Goal: Navigation & Orientation: Find specific page/section

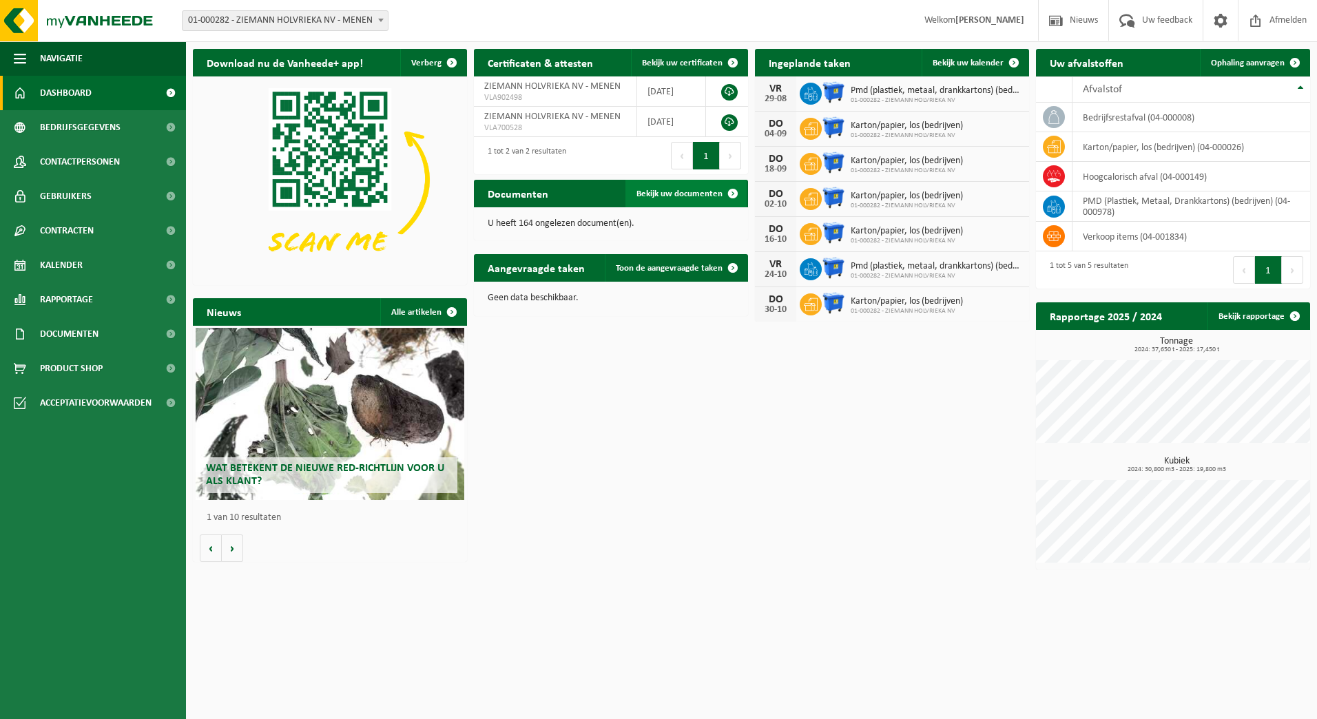
click at [675, 194] on span "Bekijk uw documenten" at bounding box center [679, 193] width 86 height 9
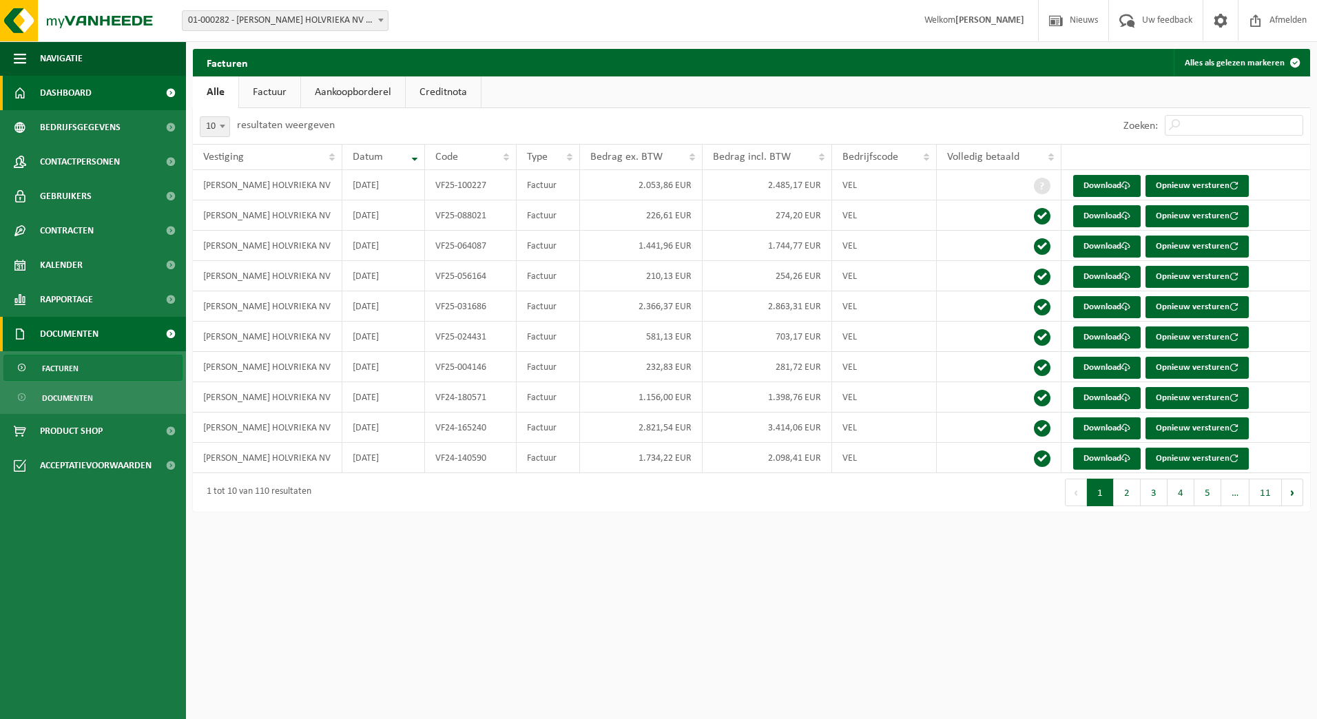
click at [86, 90] on span "Dashboard" at bounding box center [66, 93] width 52 height 34
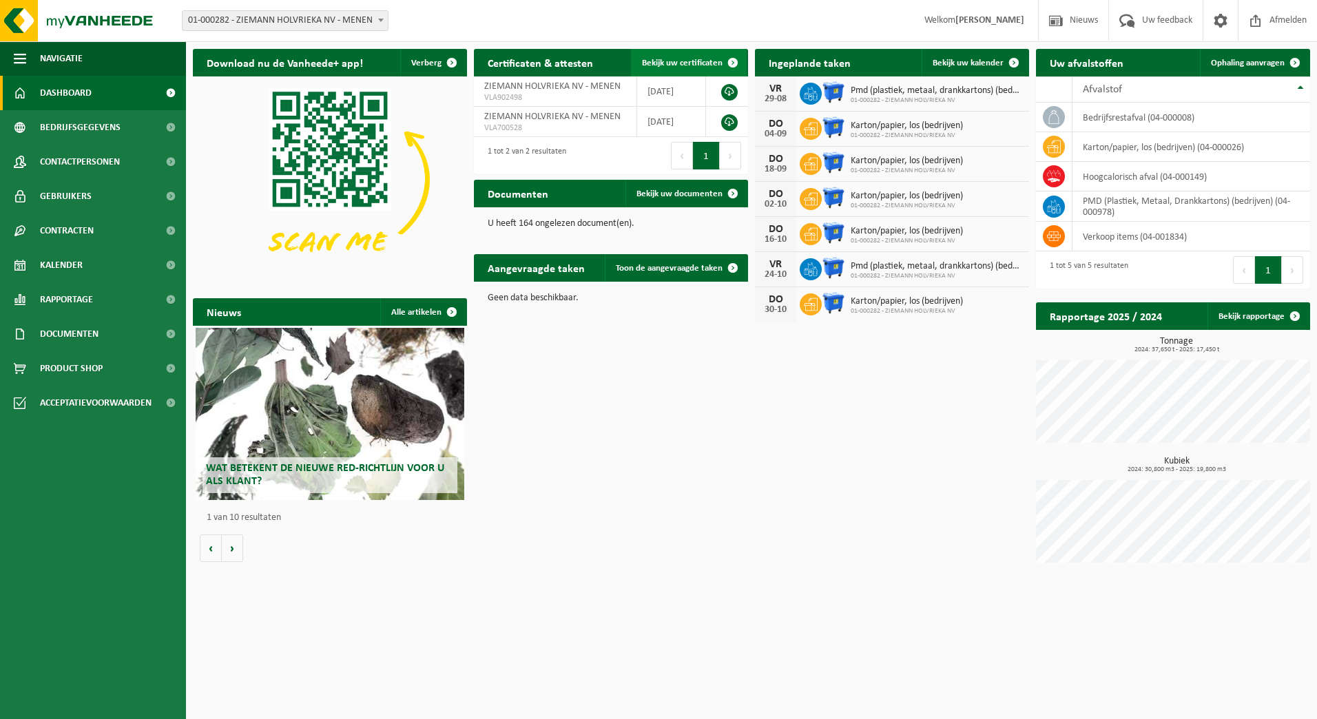
click at [729, 65] on span at bounding box center [733, 63] width 28 height 28
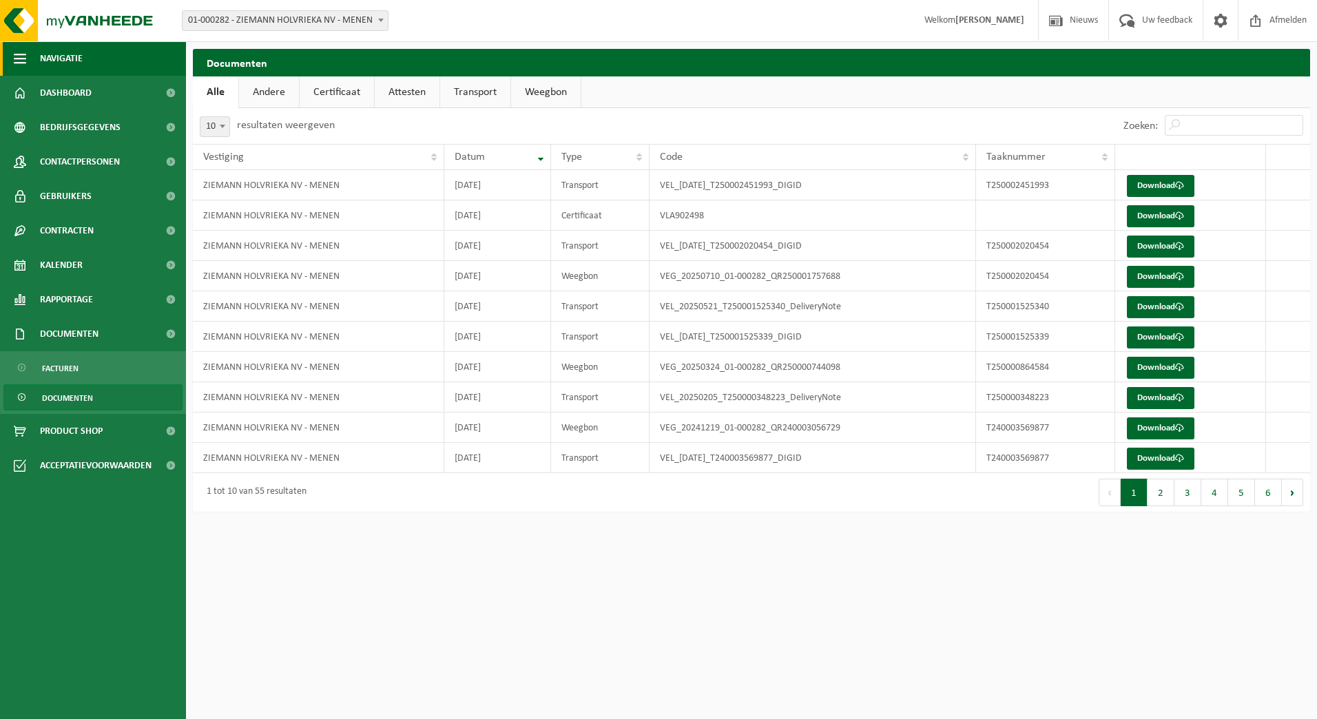
click at [83, 56] on span "Navigatie" at bounding box center [61, 58] width 43 height 34
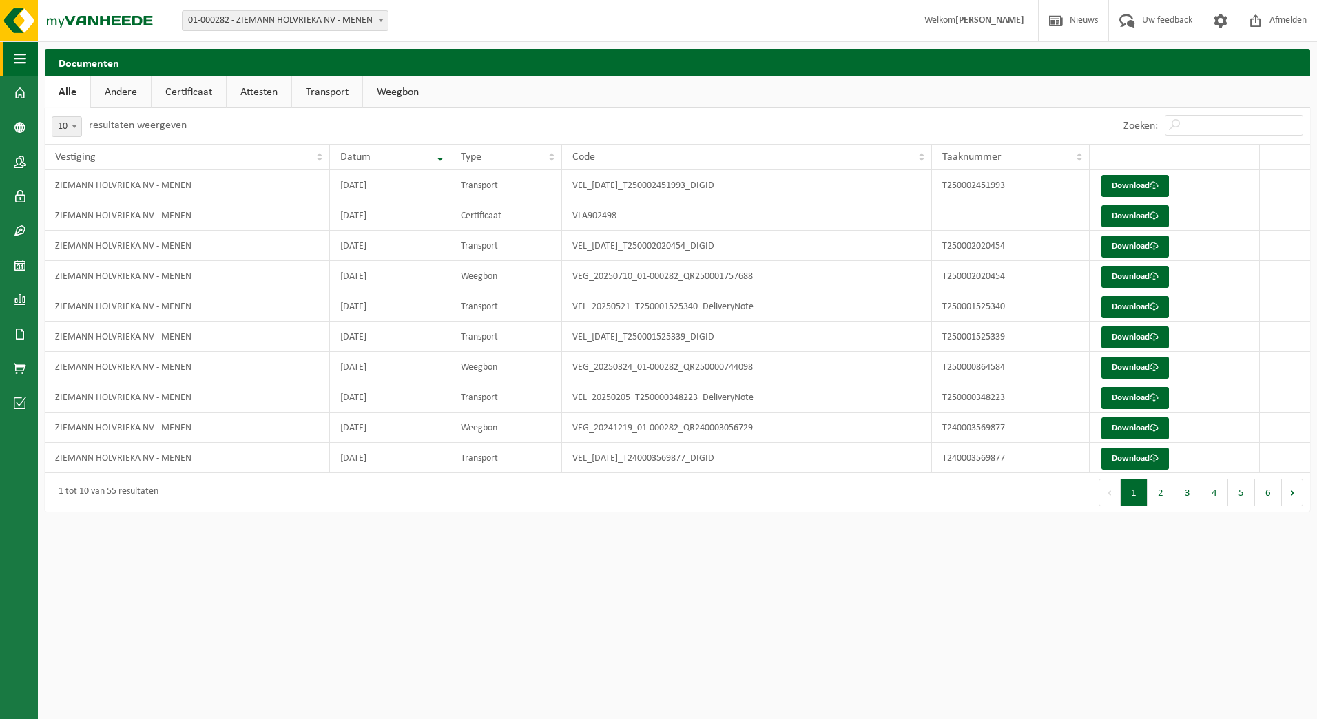
click at [16, 59] on span "button" at bounding box center [20, 58] width 12 height 34
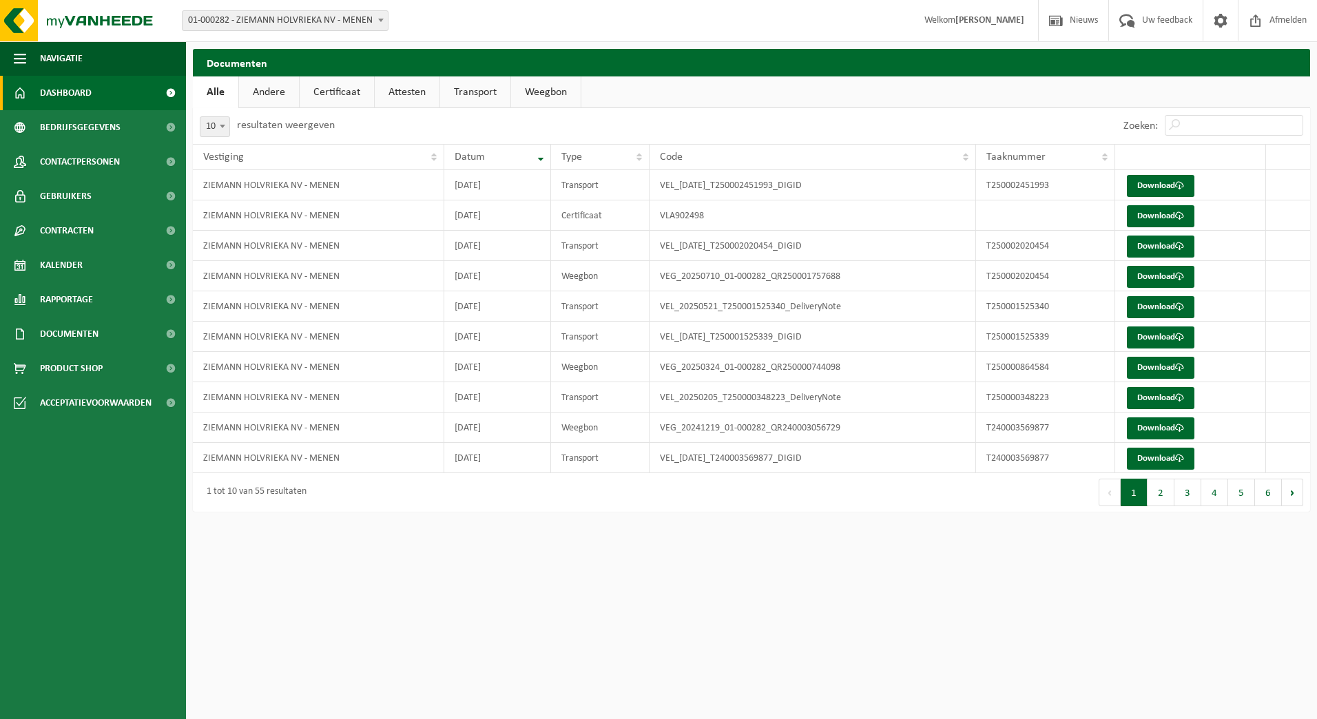
click at [77, 103] on span "Dashboard" at bounding box center [66, 93] width 52 height 34
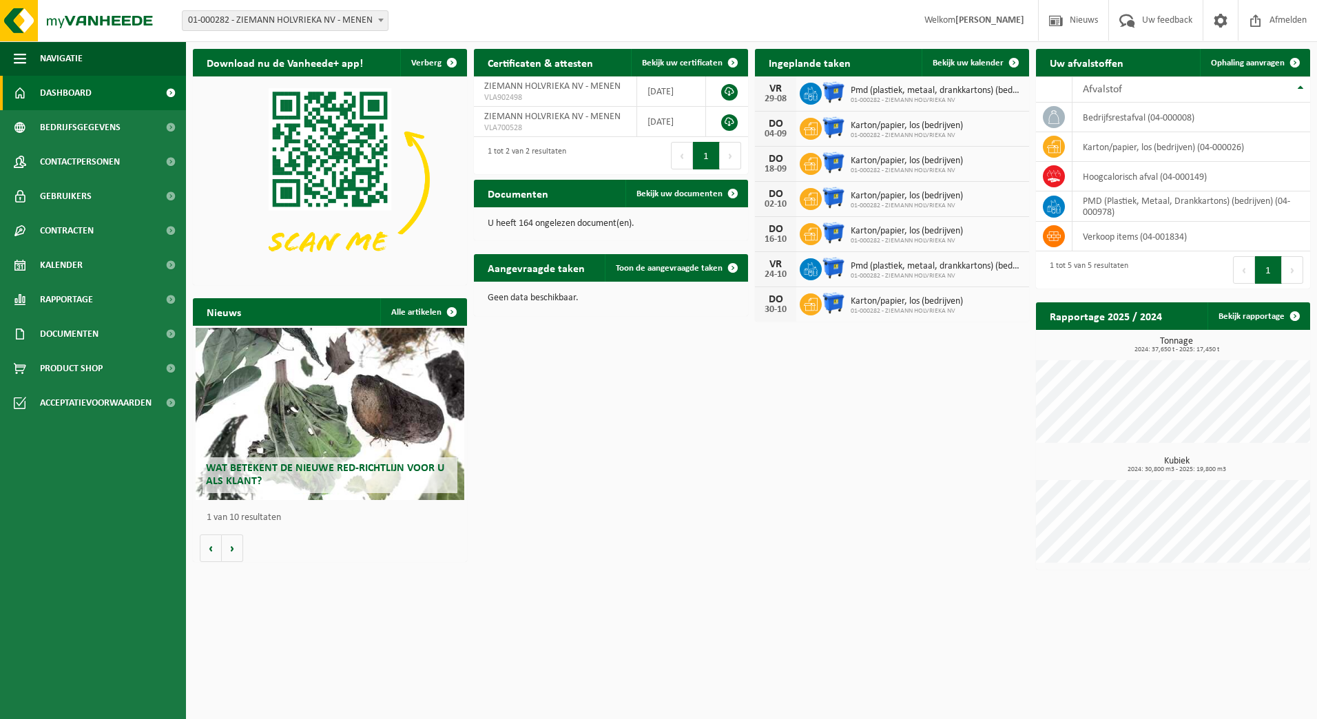
click at [418, 469] on span "Wat betekent de nieuwe RED-richtlijn voor u als klant?" at bounding box center [325, 475] width 238 height 24
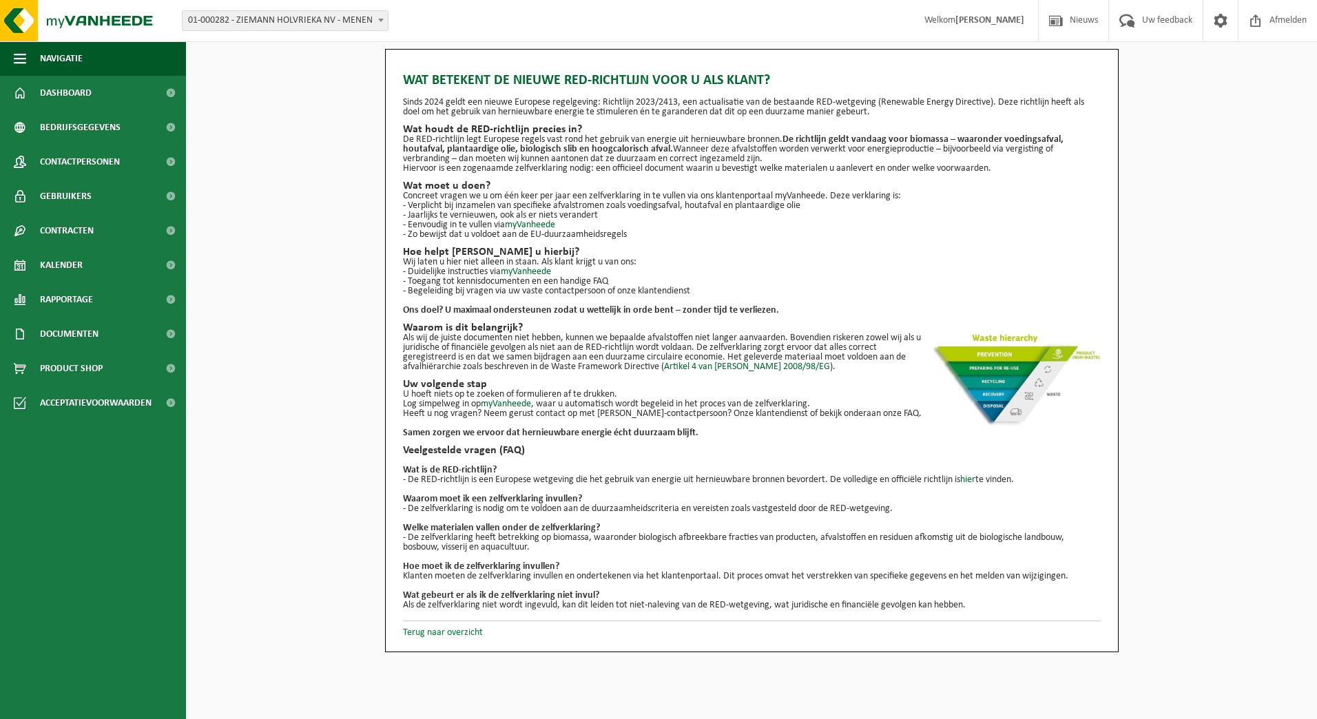
click at [438, 631] on link "Terug naar overzicht" at bounding box center [443, 632] width 80 height 10
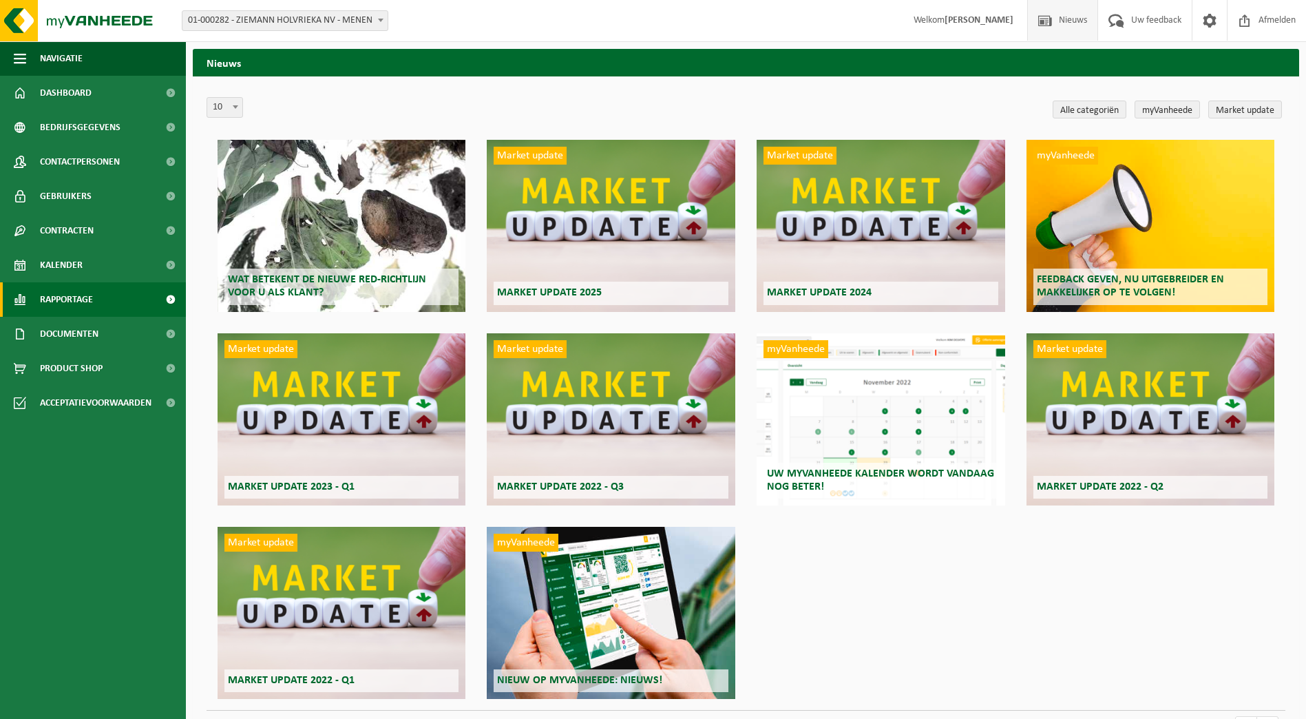
click at [85, 295] on span "Rapportage" at bounding box center [66, 299] width 53 height 34
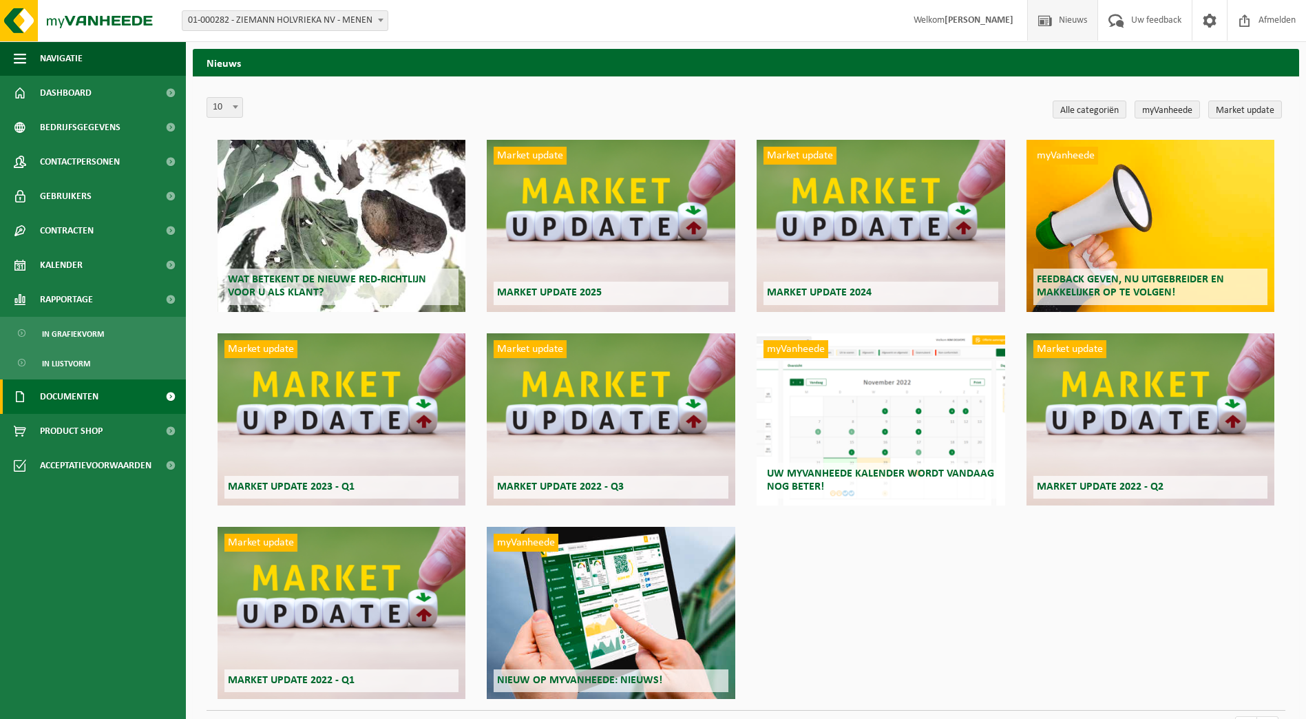
click at [96, 401] on span "Documenten" at bounding box center [69, 396] width 59 height 34
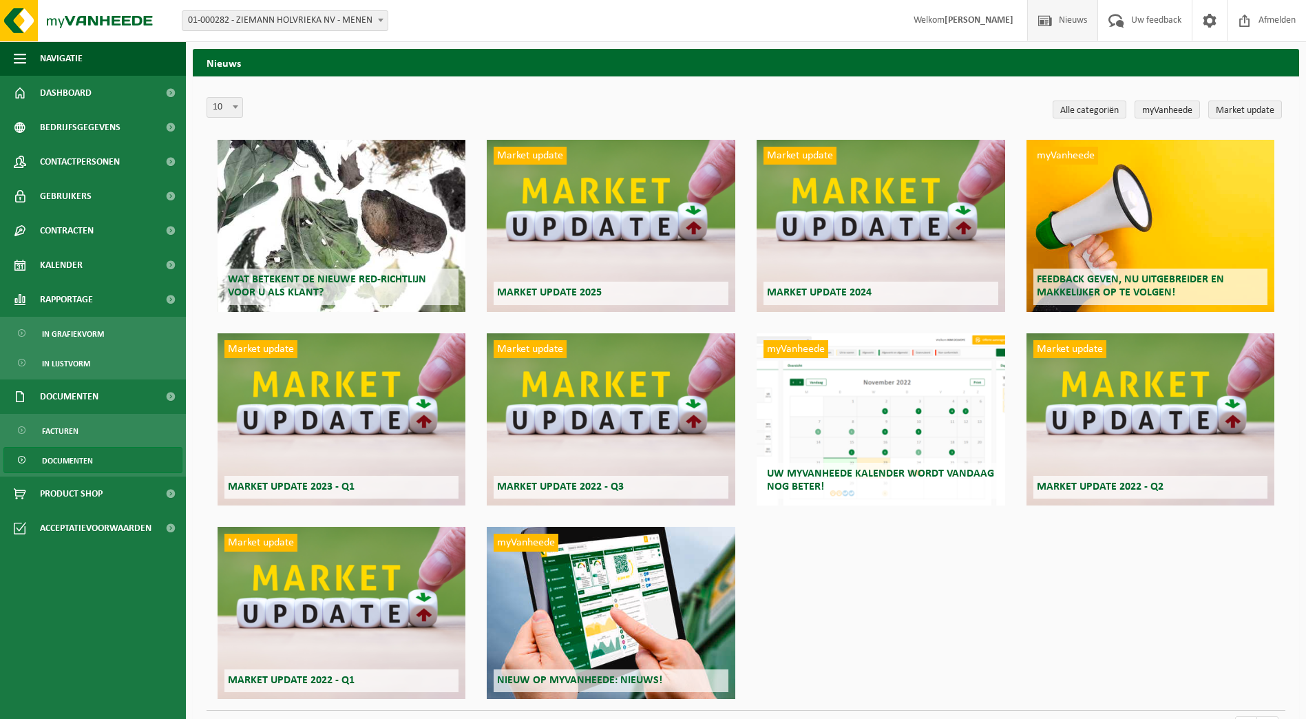
click at [90, 455] on span "Documenten" at bounding box center [67, 461] width 51 height 26
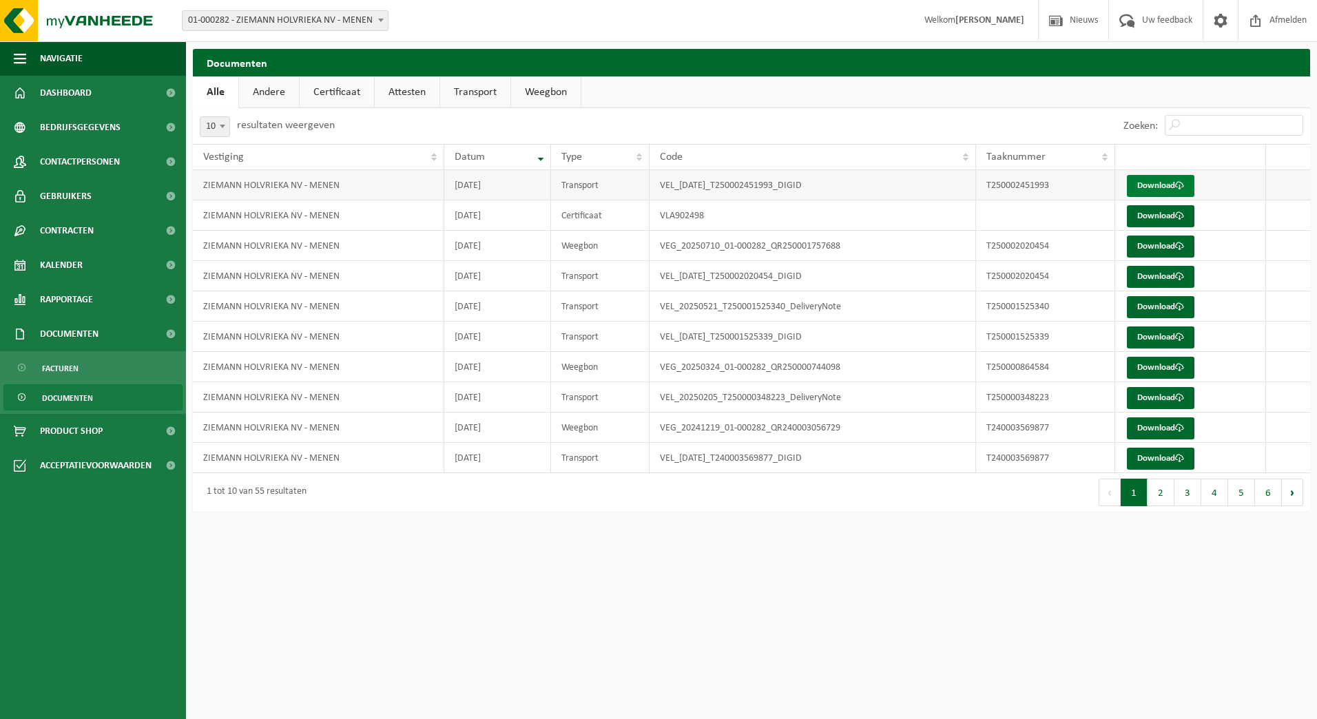
click at [1156, 180] on link "Download" at bounding box center [1160, 186] width 67 height 22
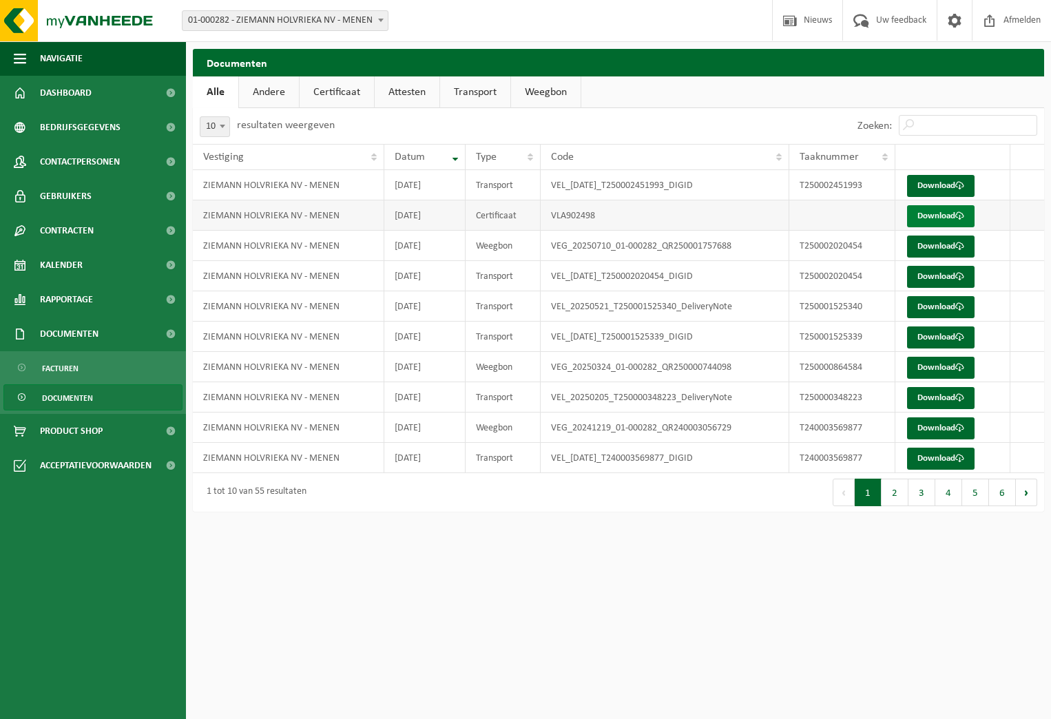
click at [963, 213] on span at bounding box center [959, 215] width 9 height 9
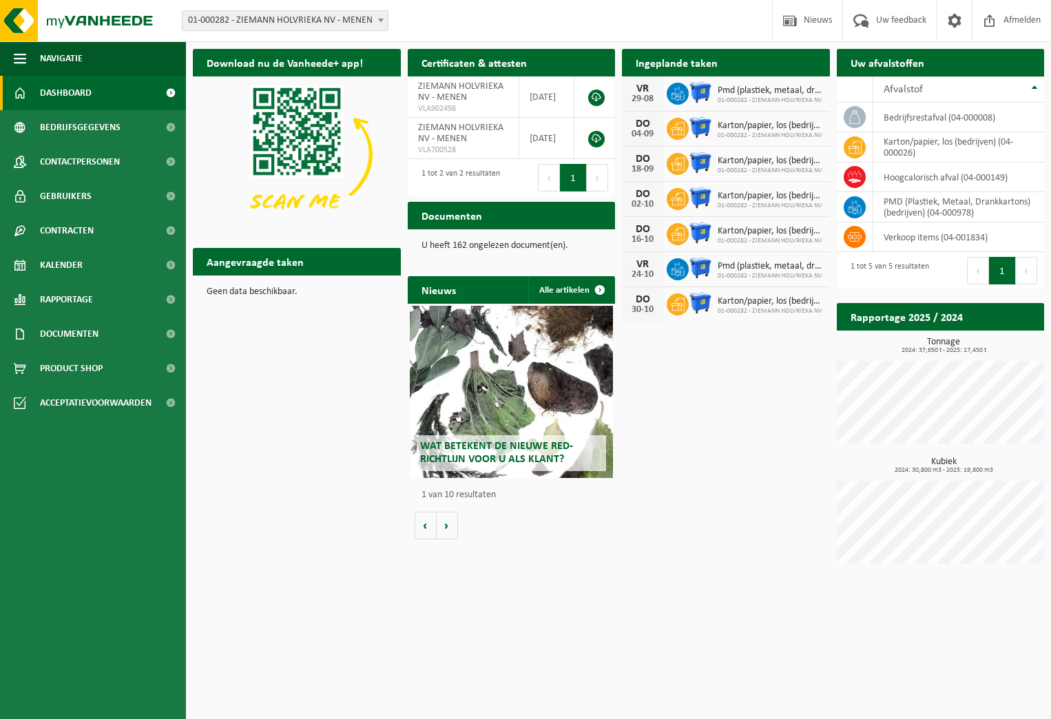
click at [1025, 267] on button "Volgende" at bounding box center [1026, 271] width 21 height 28
click at [1037, 89] on th "Afvalstof" at bounding box center [958, 89] width 171 height 26
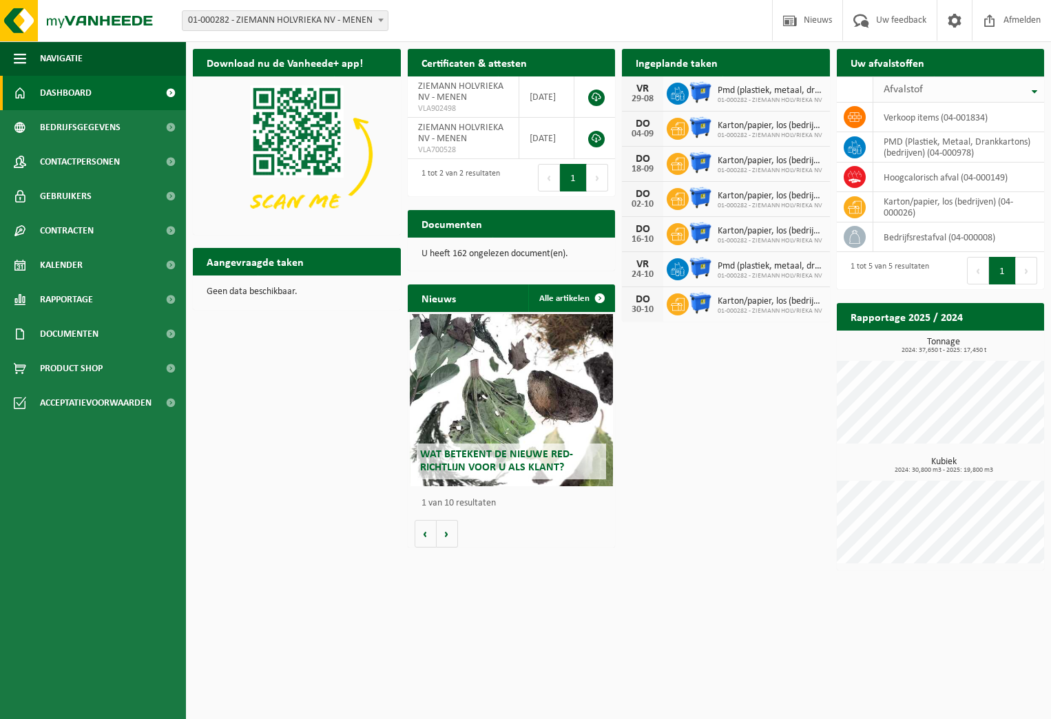
click at [1037, 89] on th "Afvalstof" at bounding box center [958, 89] width 171 height 26
click at [493, 167] on div "1 tot 2 van 2 resultaten" at bounding box center [457, 178] width 85 height 30
click at [460, 221] on h2 "Documenten" at bounding box center [452, 223] width 88 height 27
click at [472, 234] on h2 "Documenten" at bounding box center [452, 223] width 88 height 27
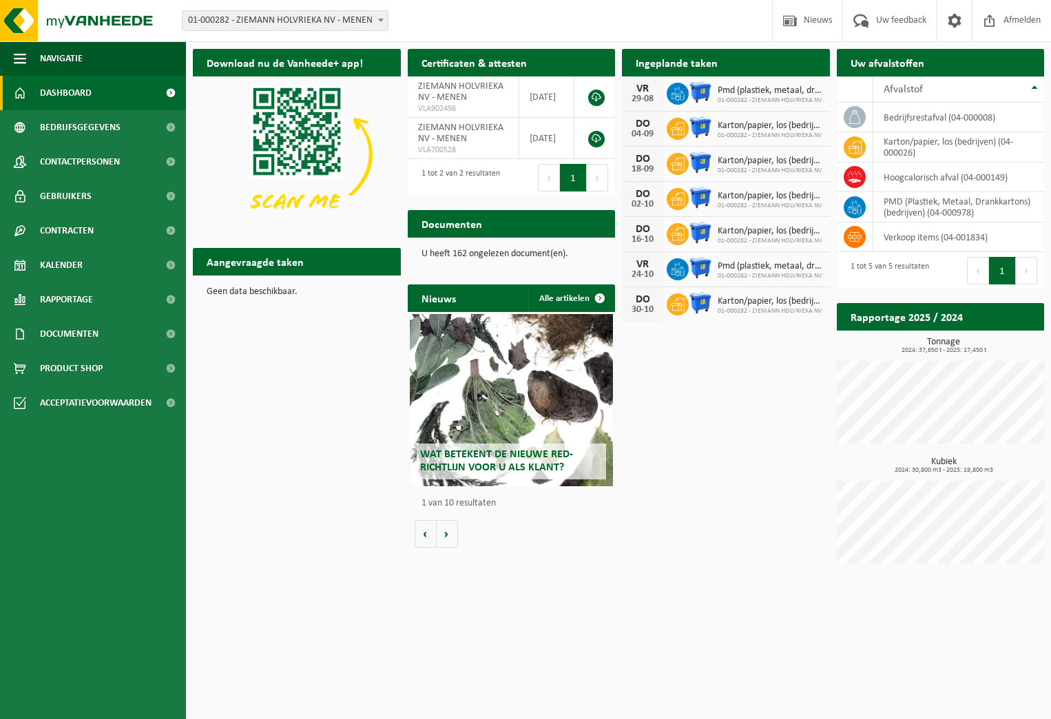
drag, startPoint x: 472, startPoint y: 234, endPoint x: 490, endPoint y: 252, distance: 24.8
click at [490, 252] on p "U heeft 162 ongelezen document(en)." at bounding box center [511, 254] width 180 height 10
click at [596, 297] on span at bounding box center [600, 298] width 28 height 28
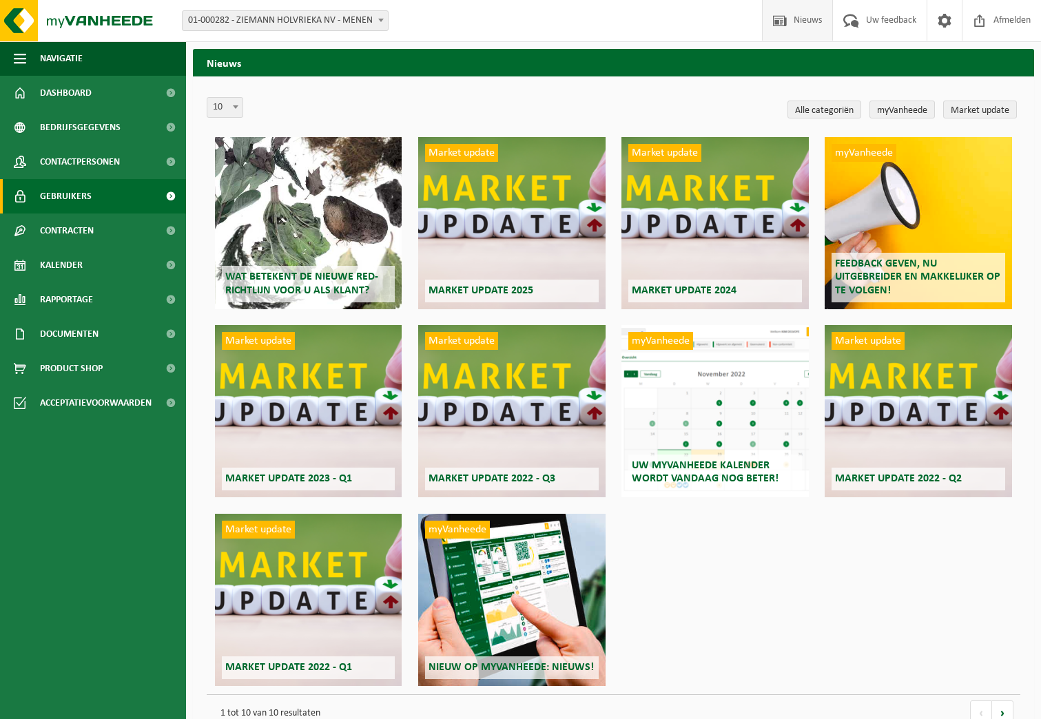
click at [65, 193] on span "Gebruikers" at bounding box center [66, 196] width 52 height 34
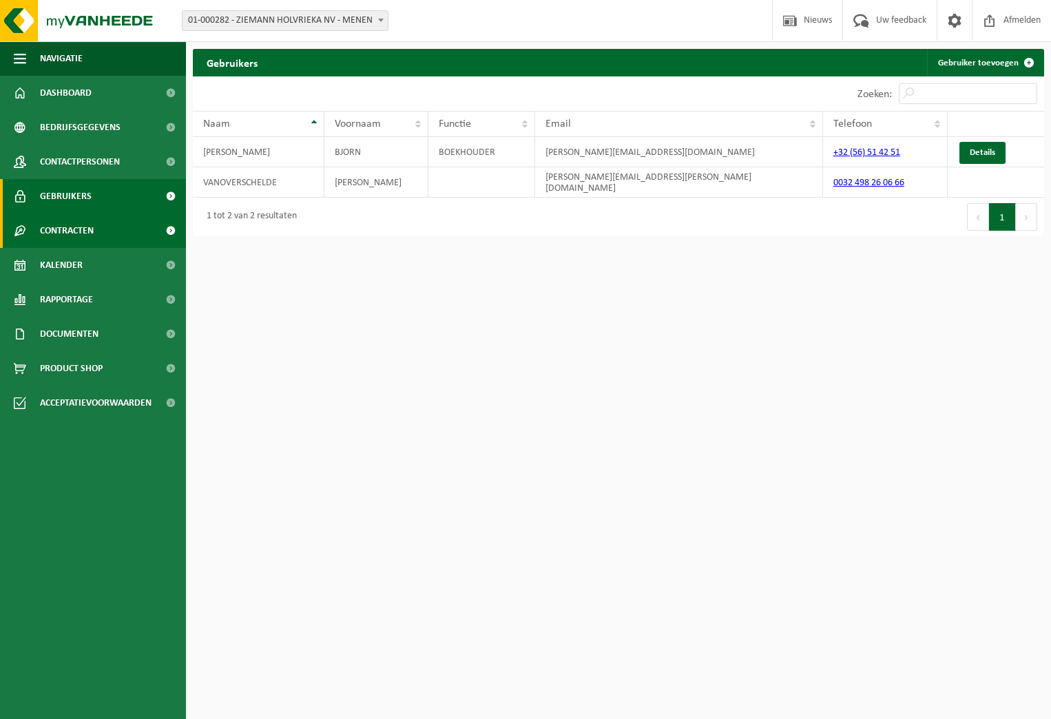
click at [84, 224] on span "Contracten" at bounding box center [67, 230] width 54 height 34
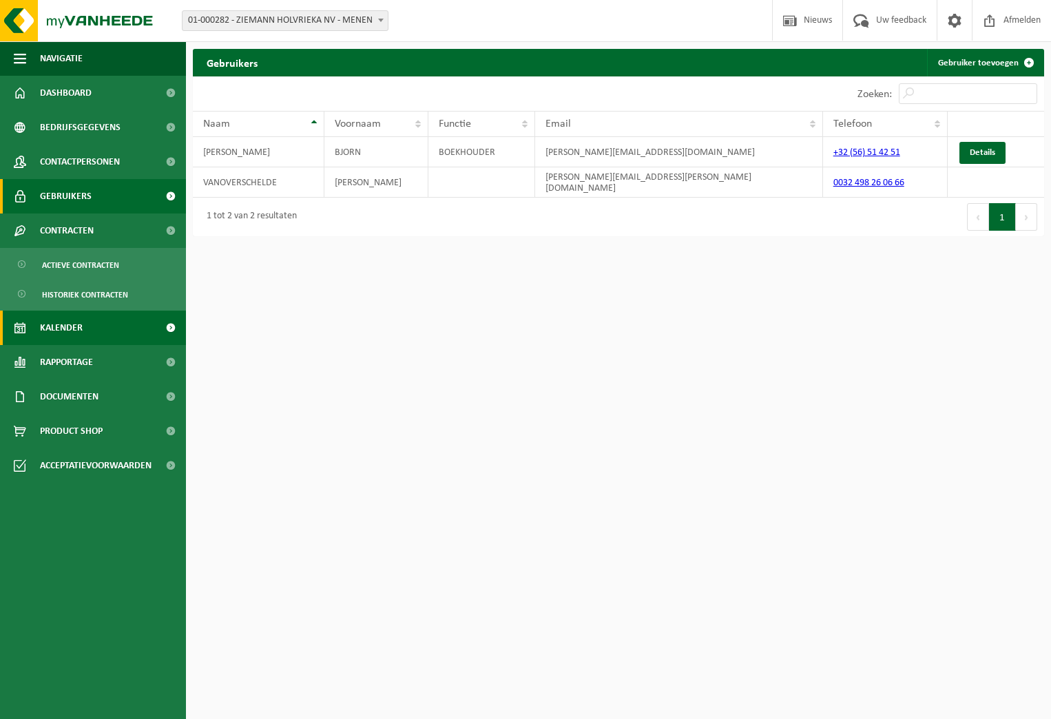
click at [101, 317] on link "Kalender" at bounding box center [93, 328] width 186 height 34
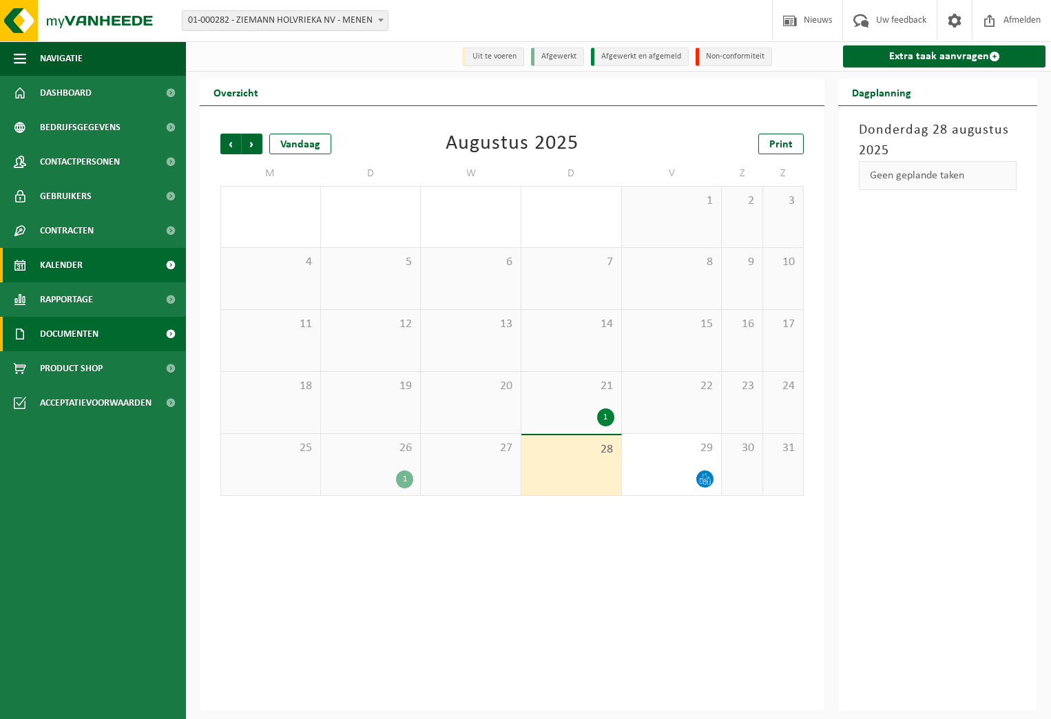
click at [95, 333] on span "Documenten" at bounding box center [69, 334] width 59 height 34
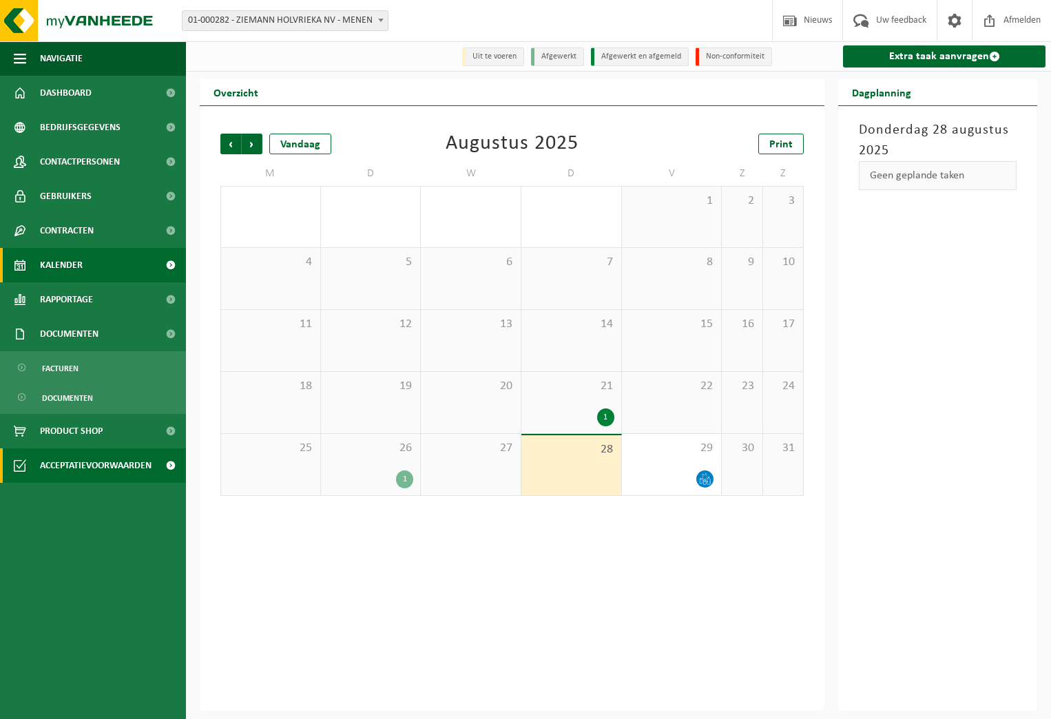
click at [116, 461] on span "Acceptatievoorwaarden" at bounding box center [96, 465] width 112 height 34
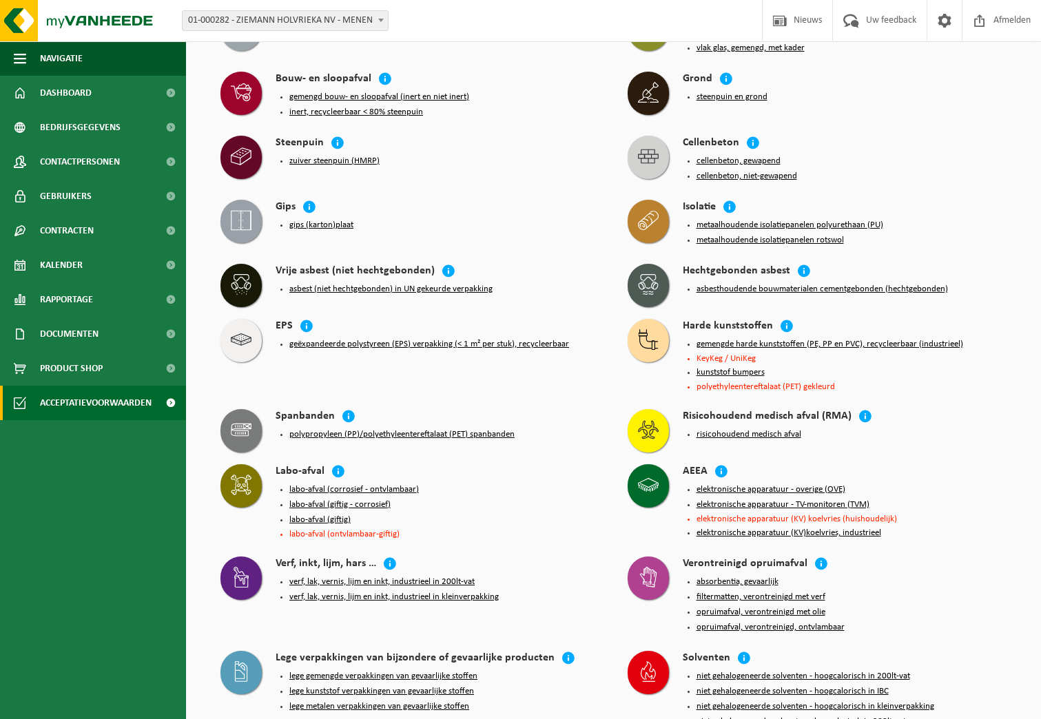
scroll to position [1164, 0]
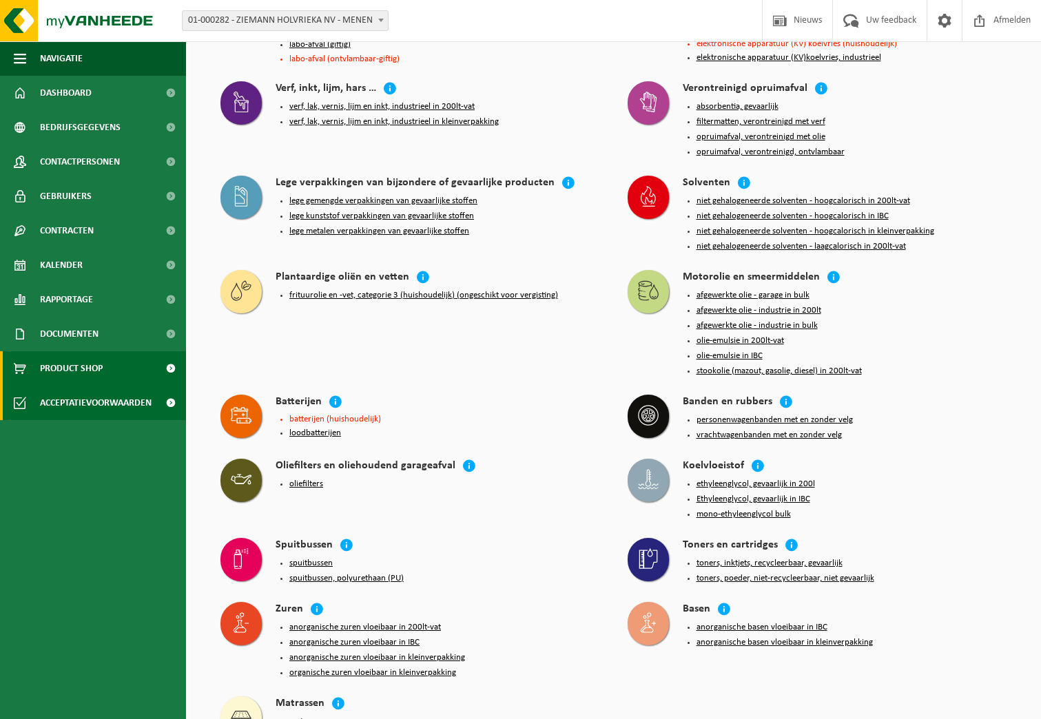
click at [116, 360] on link "Product Shop" at bounding box center [93, 368] width 186 height 34
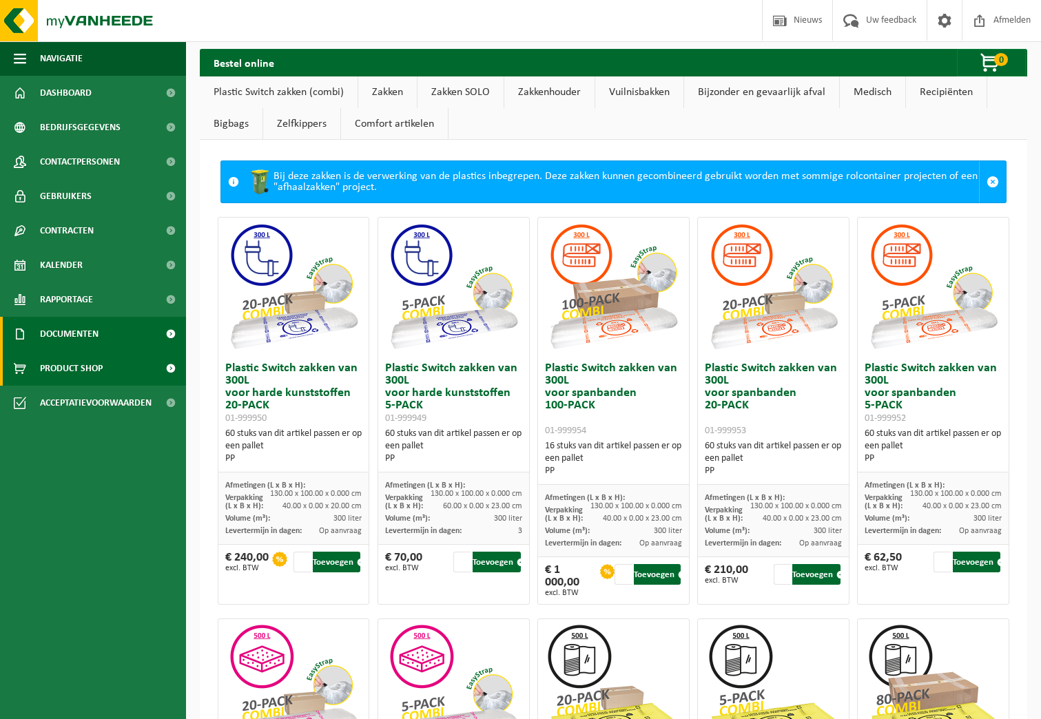
click at [109, 328] on link "Documenten" at bounding box center [93, 334] width 186 height 34
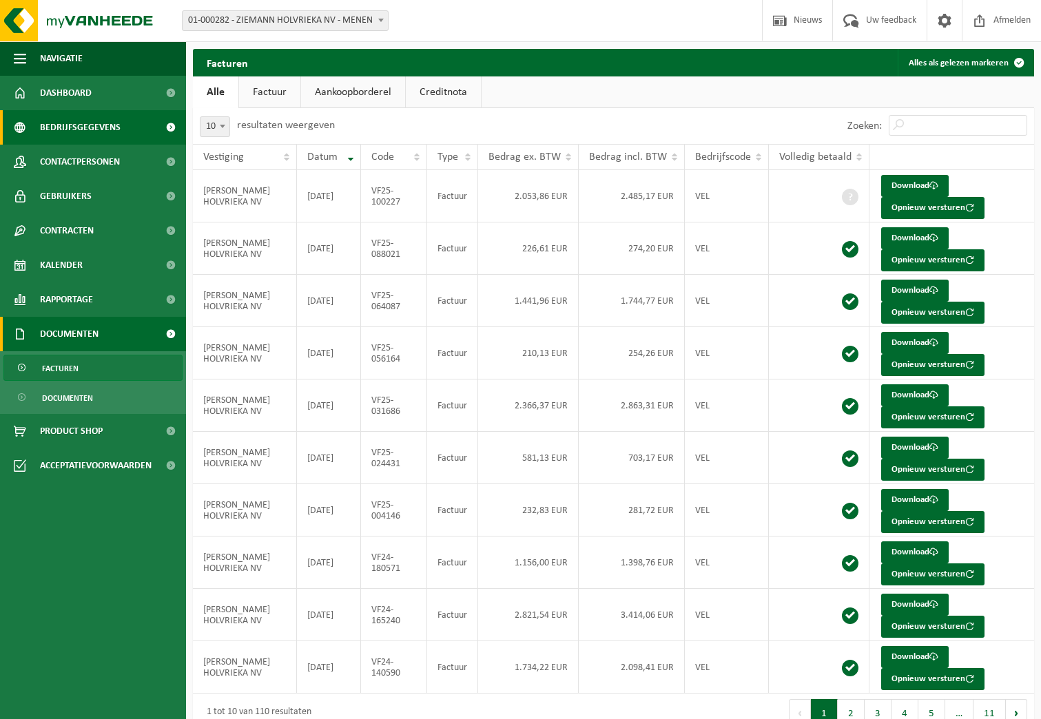
click at [106, 121] on span "Bedrijfsgegevens" at bounding box center [80, 127] width 81 height 34
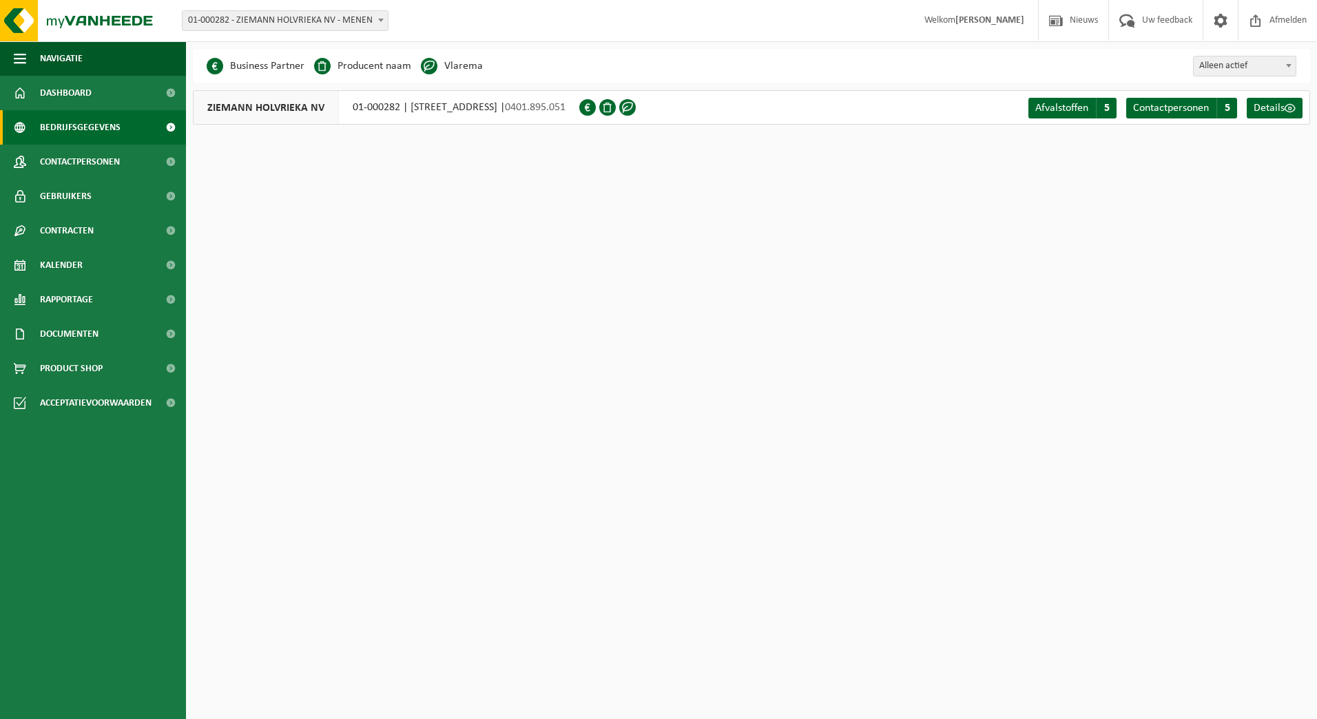
click at [344, 12] on span "01-000282 - ZIEMANN HOLVRIEKA NV - MENEN" at bounding box center [284, 20] width 205 height 19
click at [970, 10] on span "Welkom PIETER VANOVERSCHELDE" at bounding box center [973, 20] width 127 height 41
click at [1050, 23] on span "Nieuws" at bounding box center [1083, 20] width 35 height 41
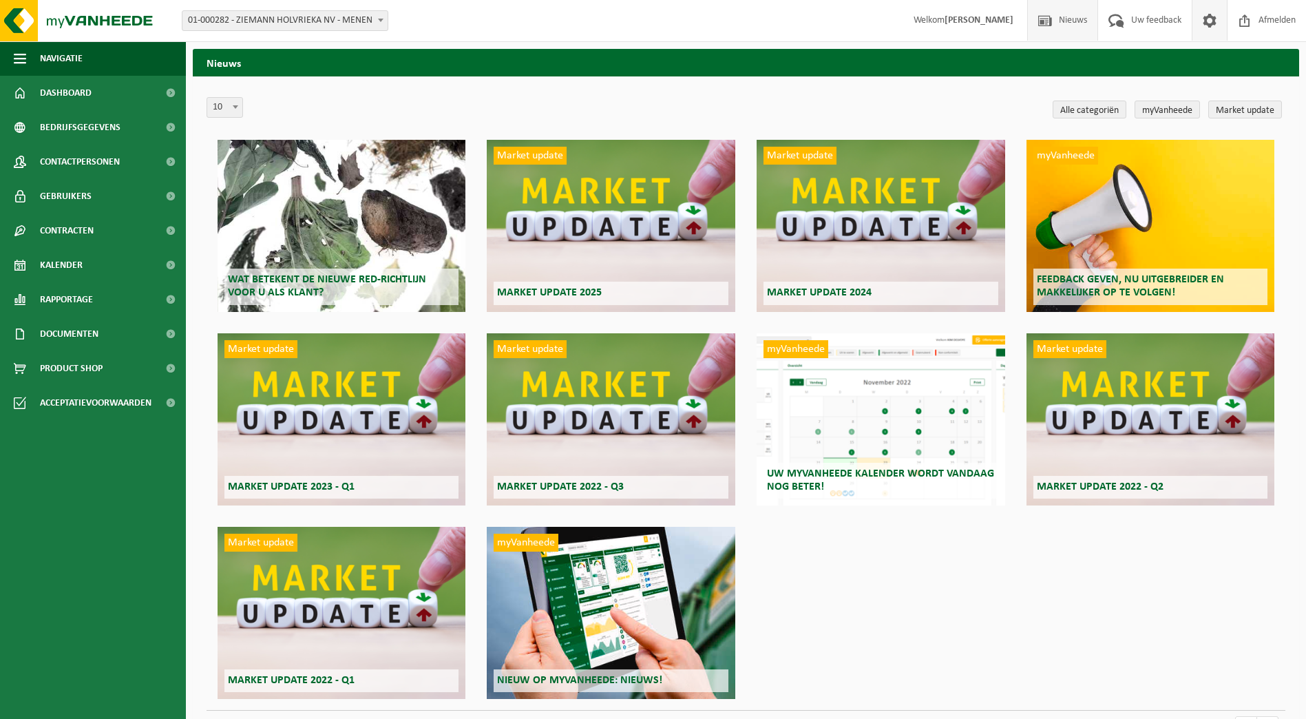
click at [1217, 28] on span at bounding box center [1210, 20] width 21 height 41
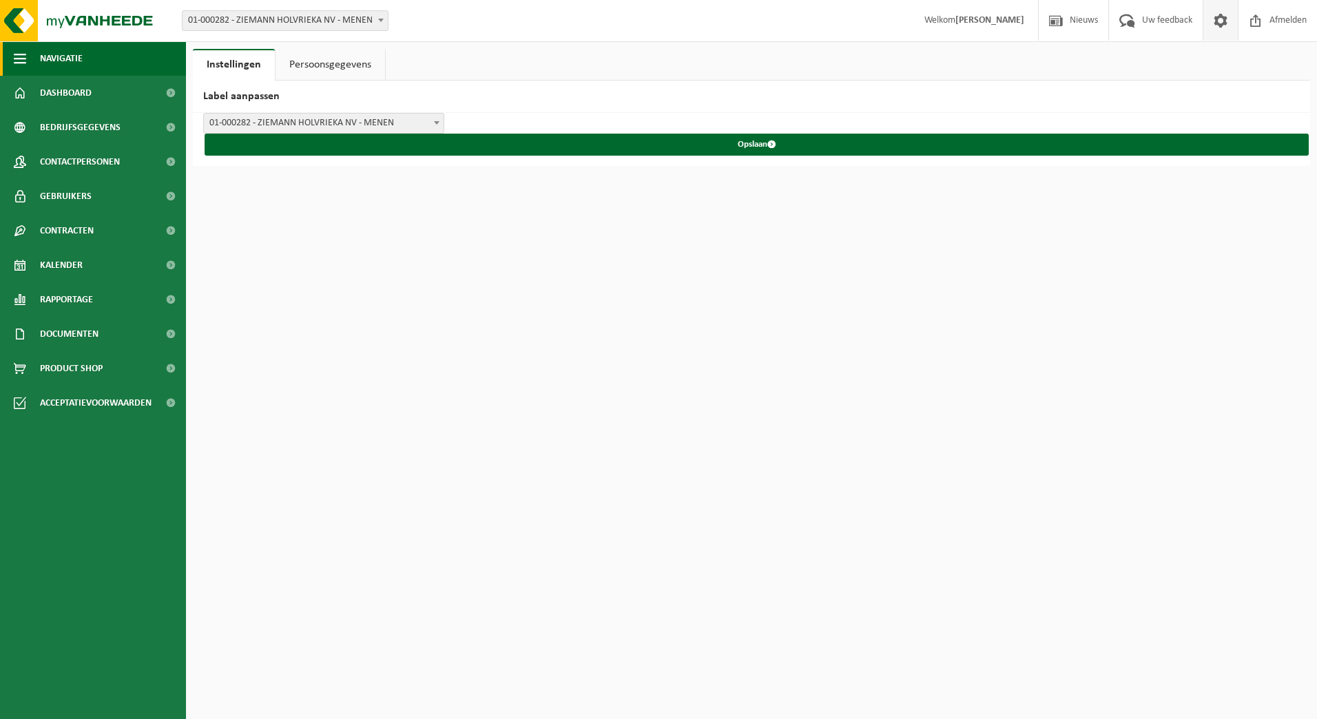
click at [50, 52] on span "Navigatie" at bounding box center [61, 58] width 43 height 34
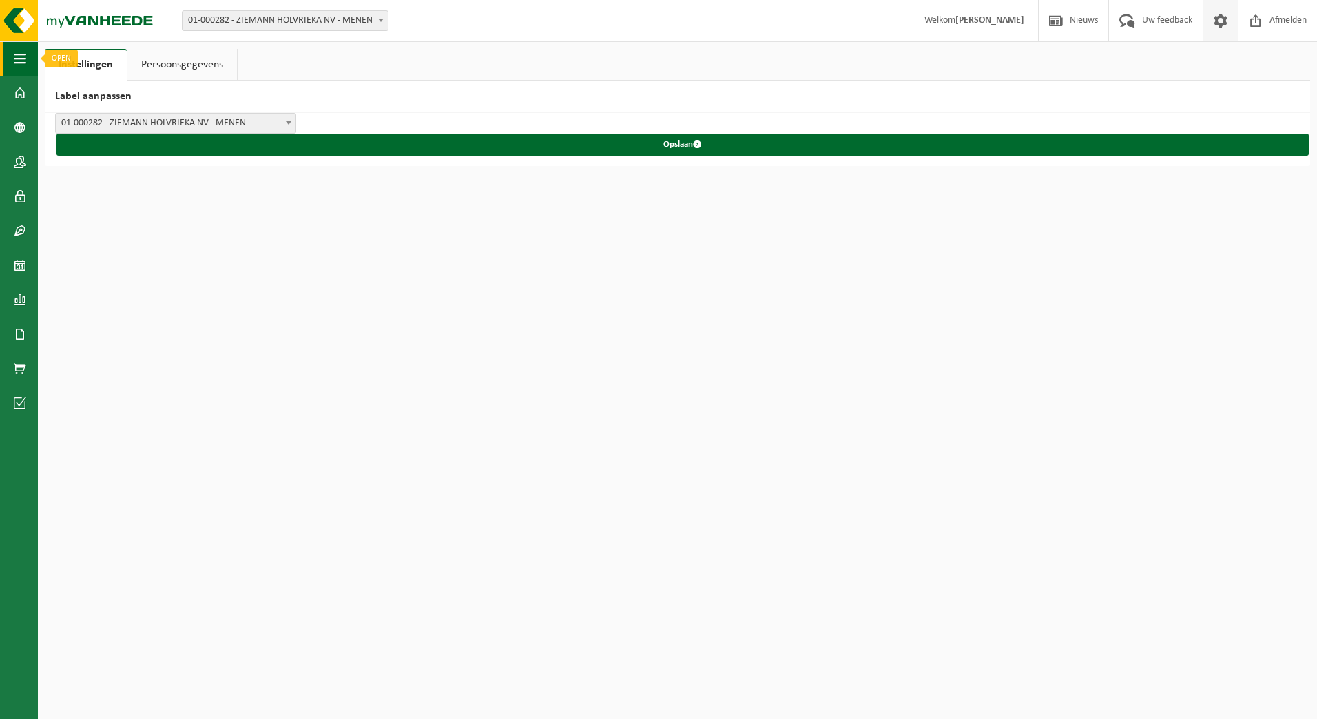
click at [19, 56] on span "button" at bounding box center [20, 58] width 12 height 34
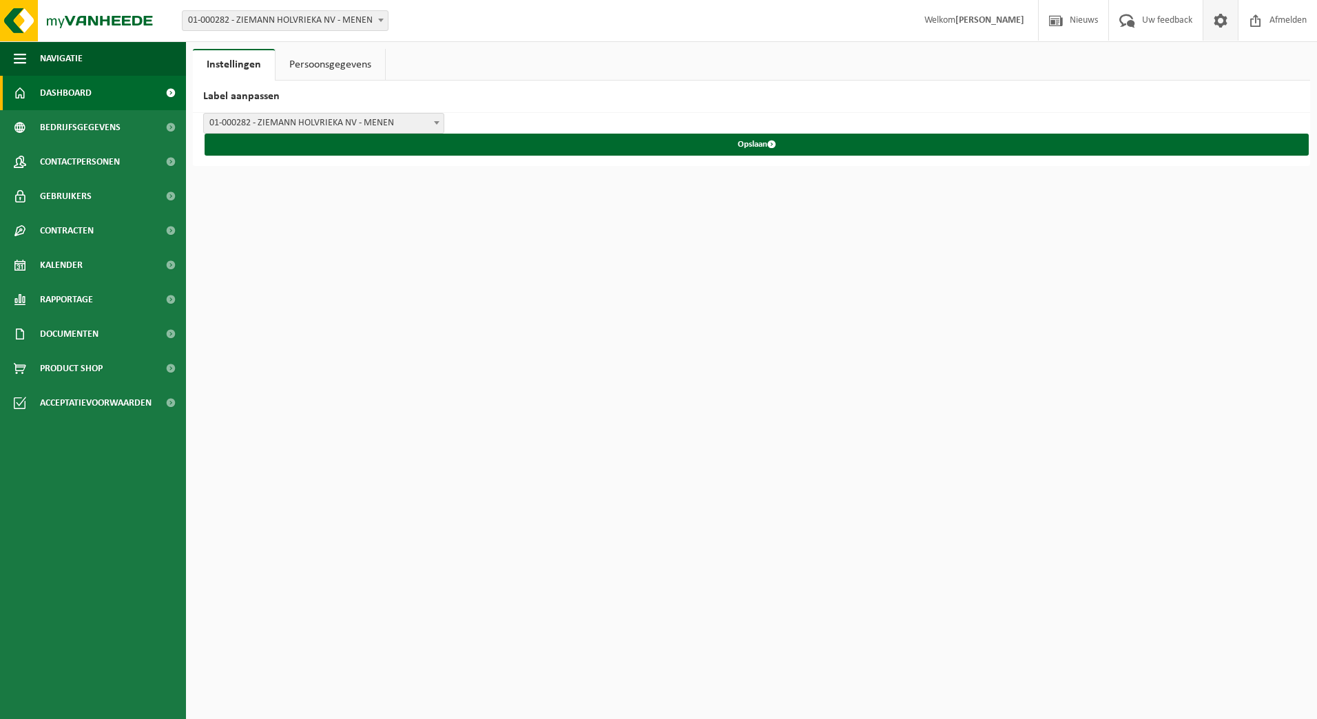
click at [29, 86] on link "Dashboard" at bounding box center [93, 93] width 186 height 34
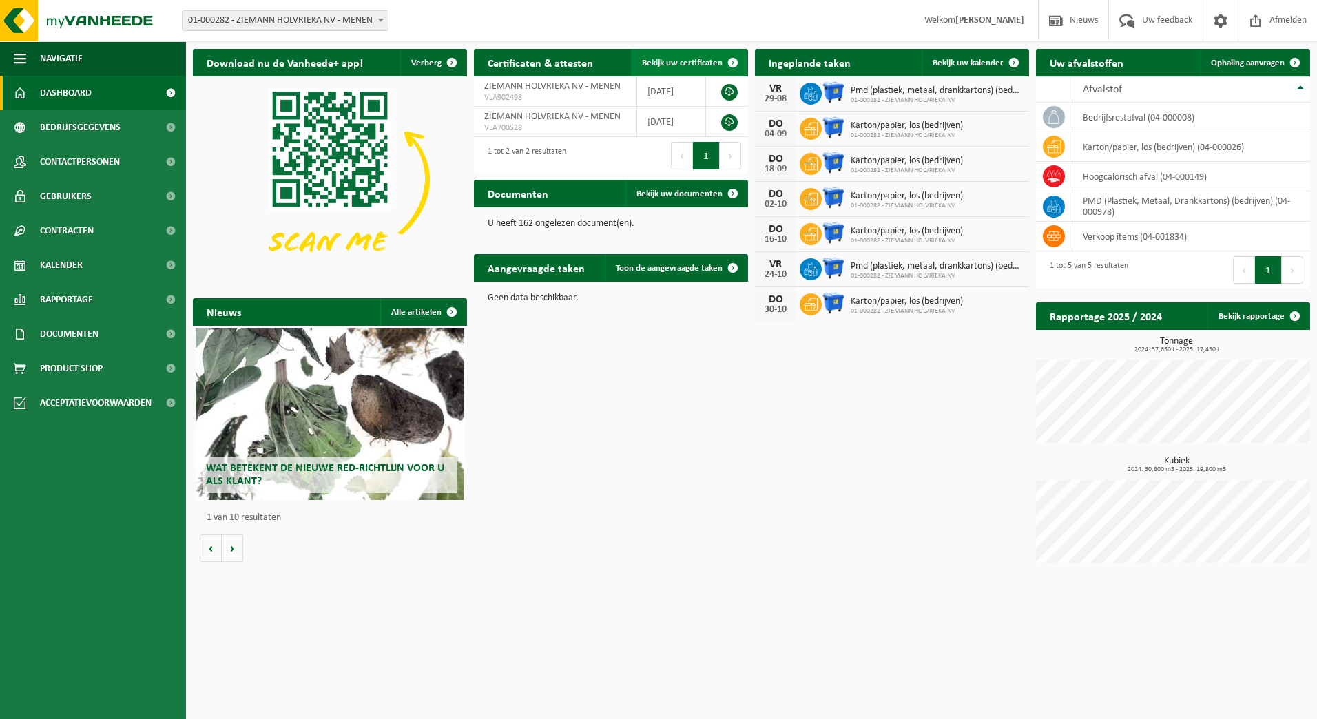
click at [731, 67] on span at bounding box center [733, 63] width 28 height 28
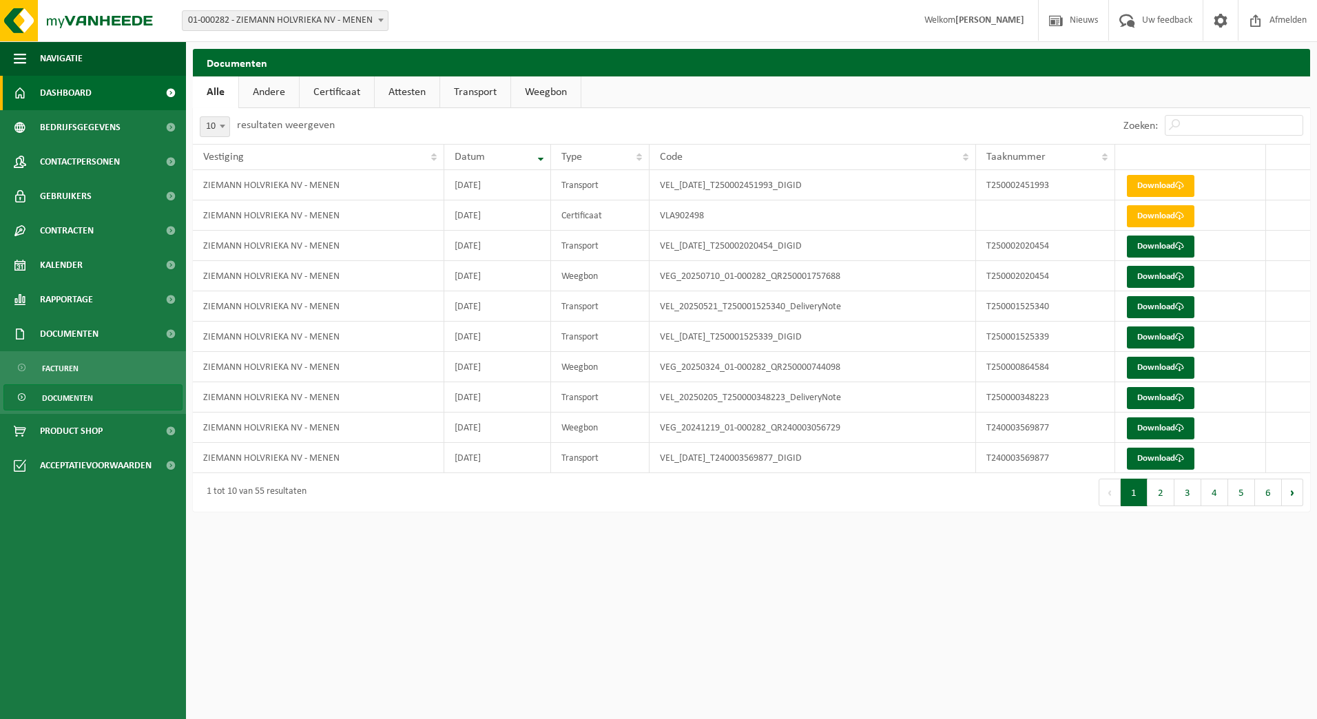
click at [39, 100] on link "Dashboard" at bounding box center [93, 93] width 186 height 34
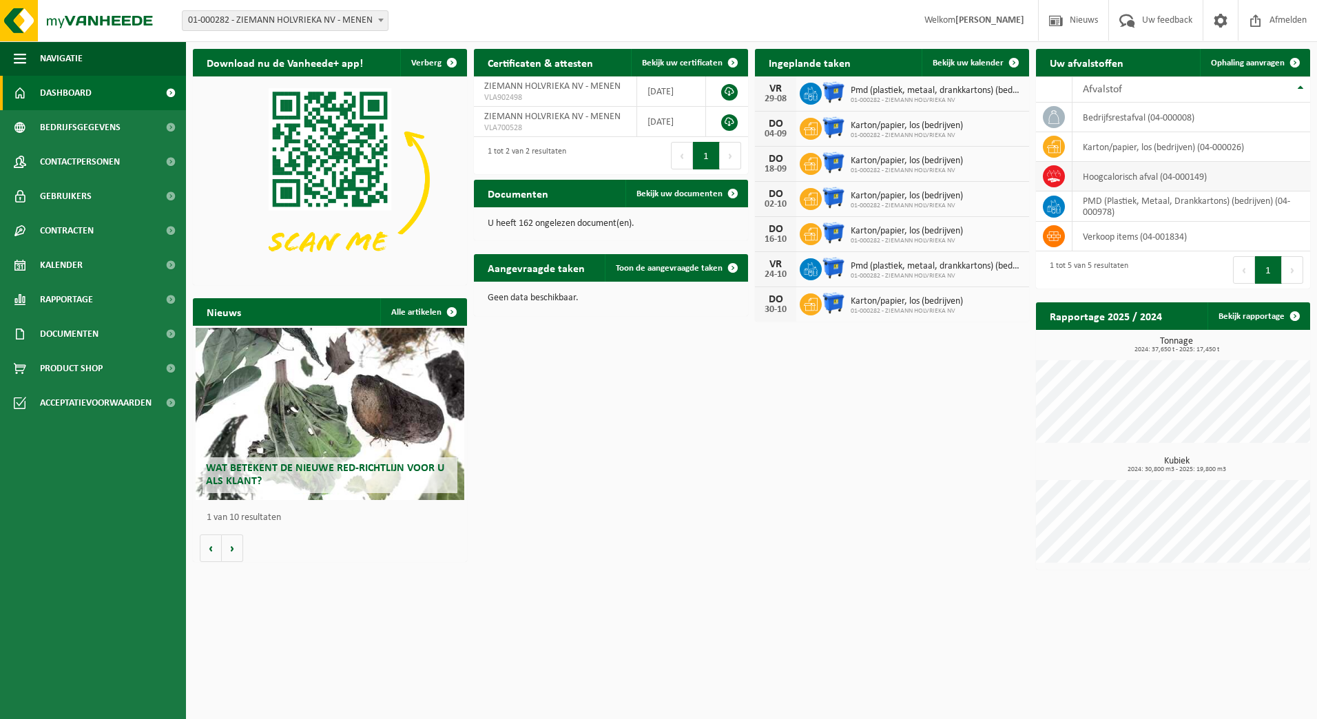
click at [1061, 178] on span at bounding box center [1054, 176] width 22 height 22
